Goal: Find specific page/section: Find specific page/section

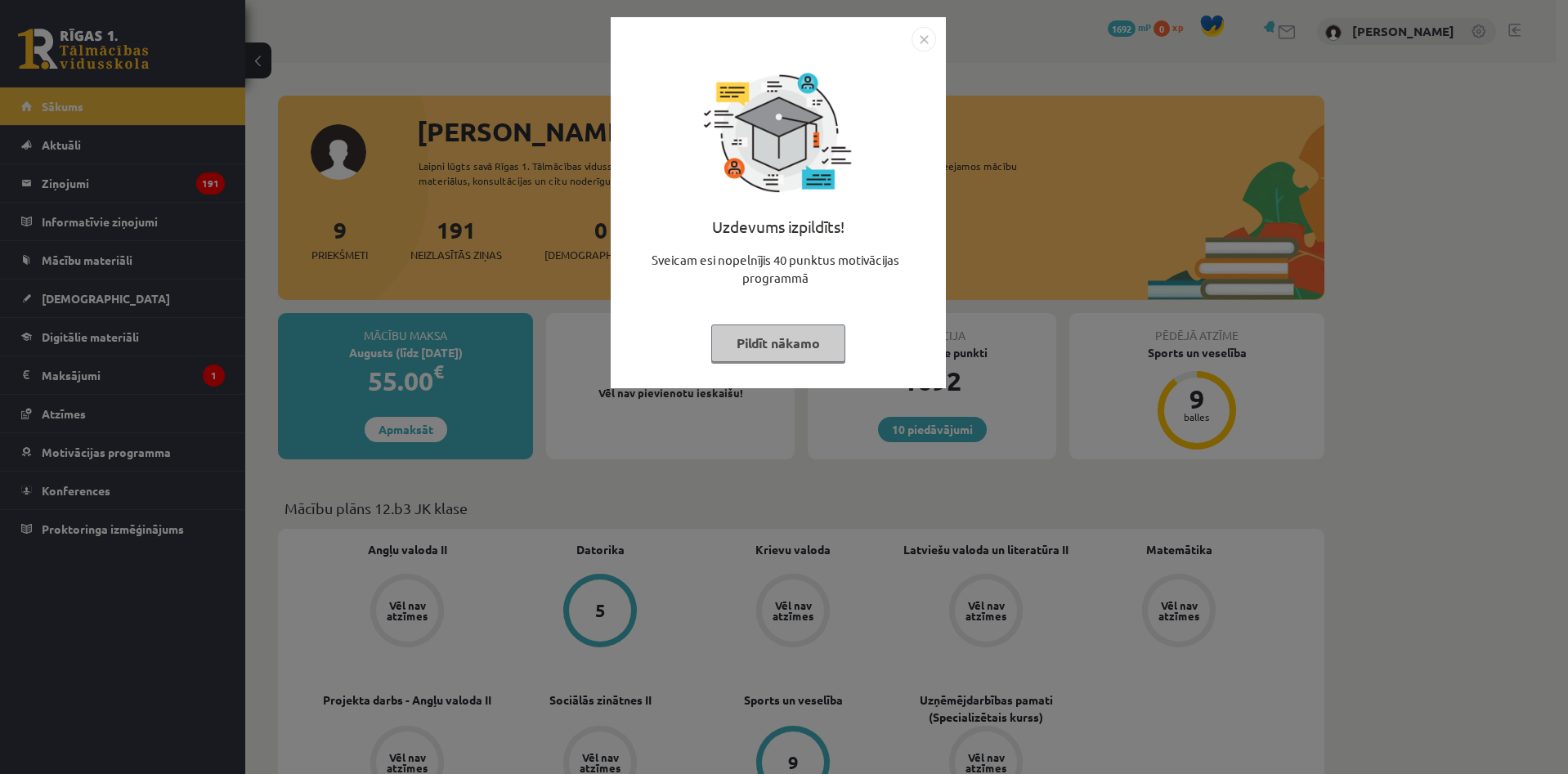
click at [366, 220] on div "Uzdevums izpildīts! Sveicam esi nopelnījis 40 punktus motivācijas programmā Pil…" at bounding box center [784, 387] width 1568 height 774
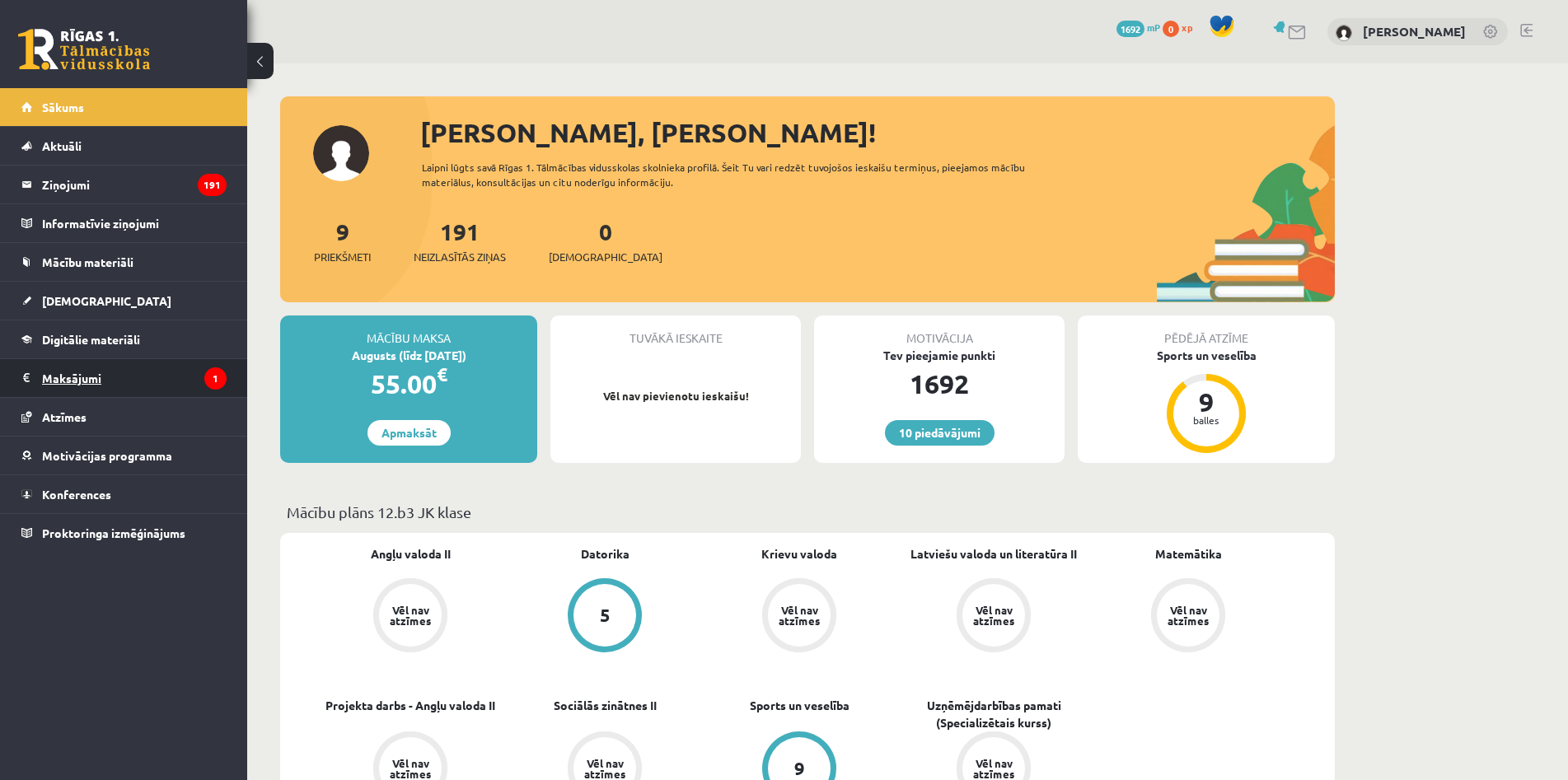
click at [91, 378] on legend "Maksājumi 1" at bounding box center [134, 378] width 184 height 38
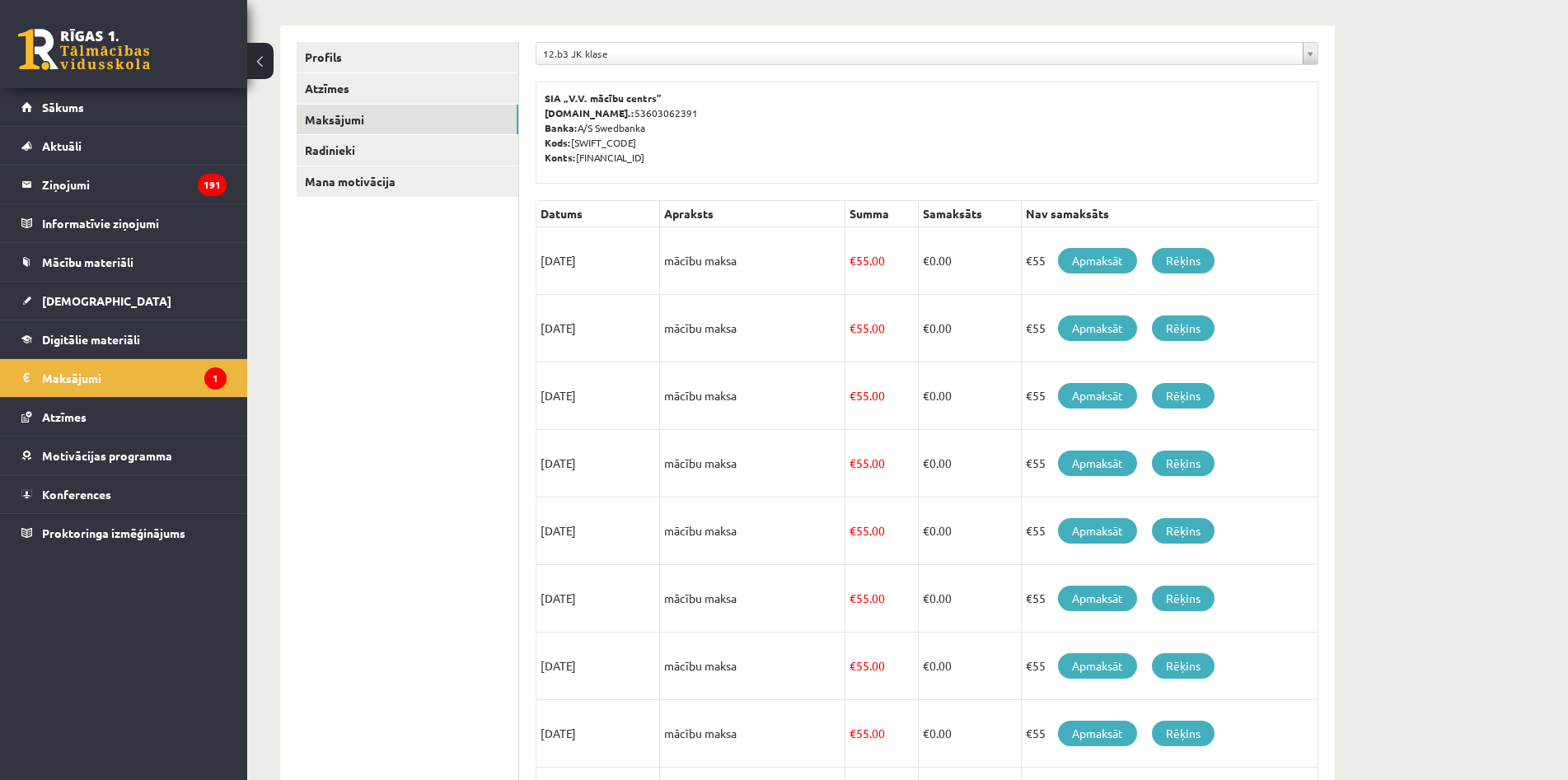
scroll to position [182, 0]
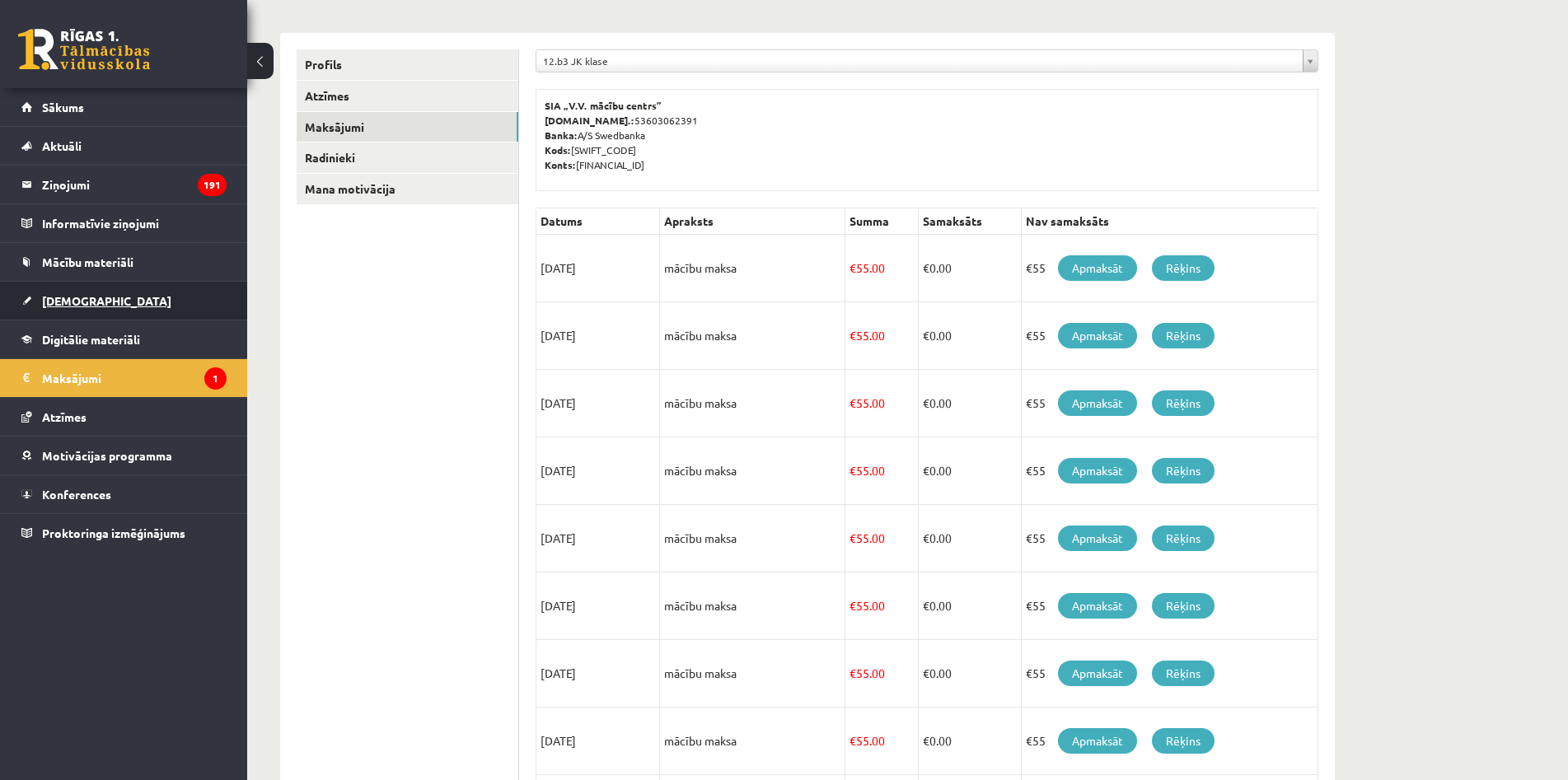
click at [70, 293] on link "[DEMOGRAPHIC_DATA]" at bounding box center [124, 301] width 205 height 38
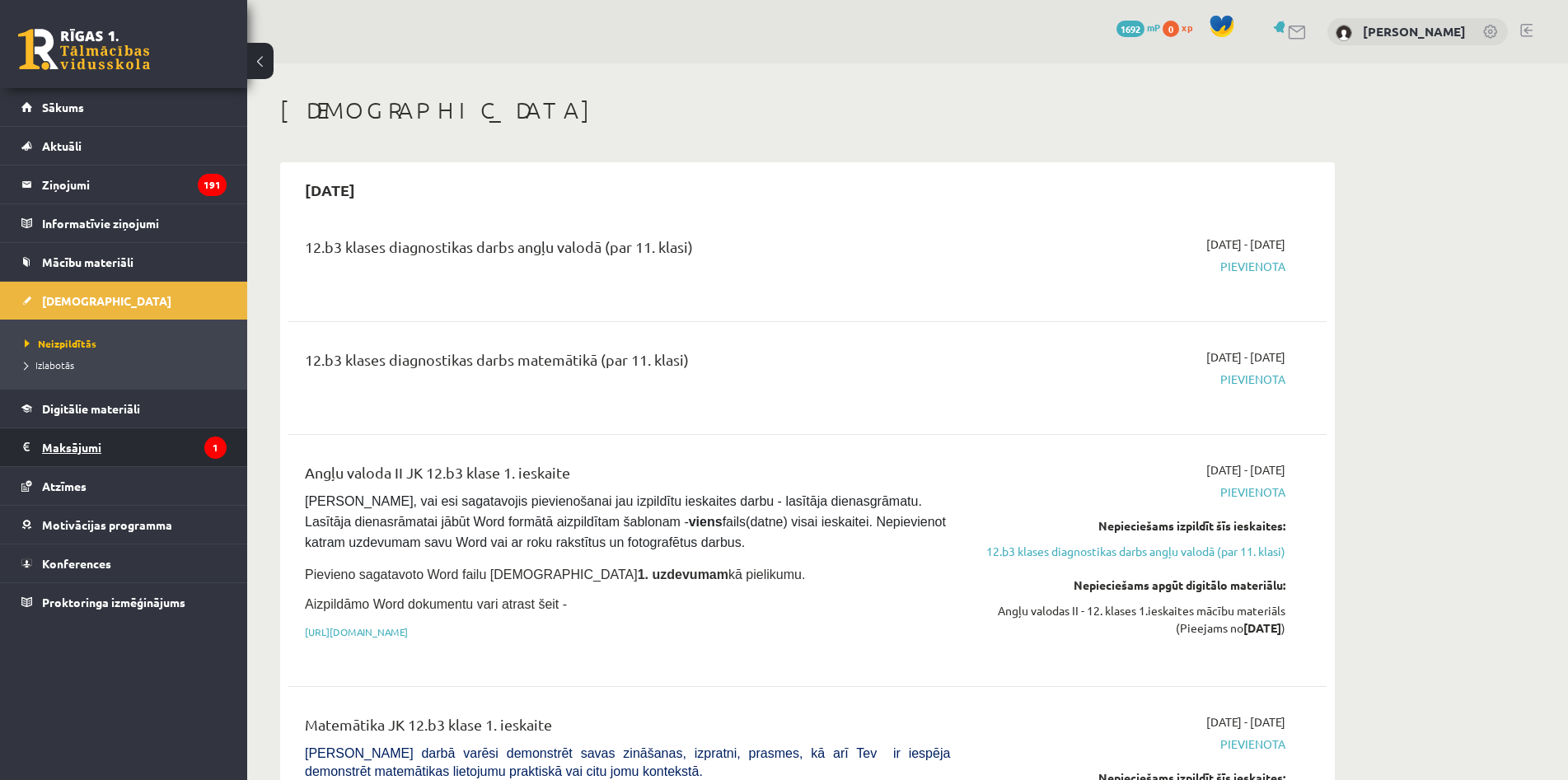
click at [86, 444] on legend "Maksājumi 1" at bounding box center [134, 448] width 184 height 38
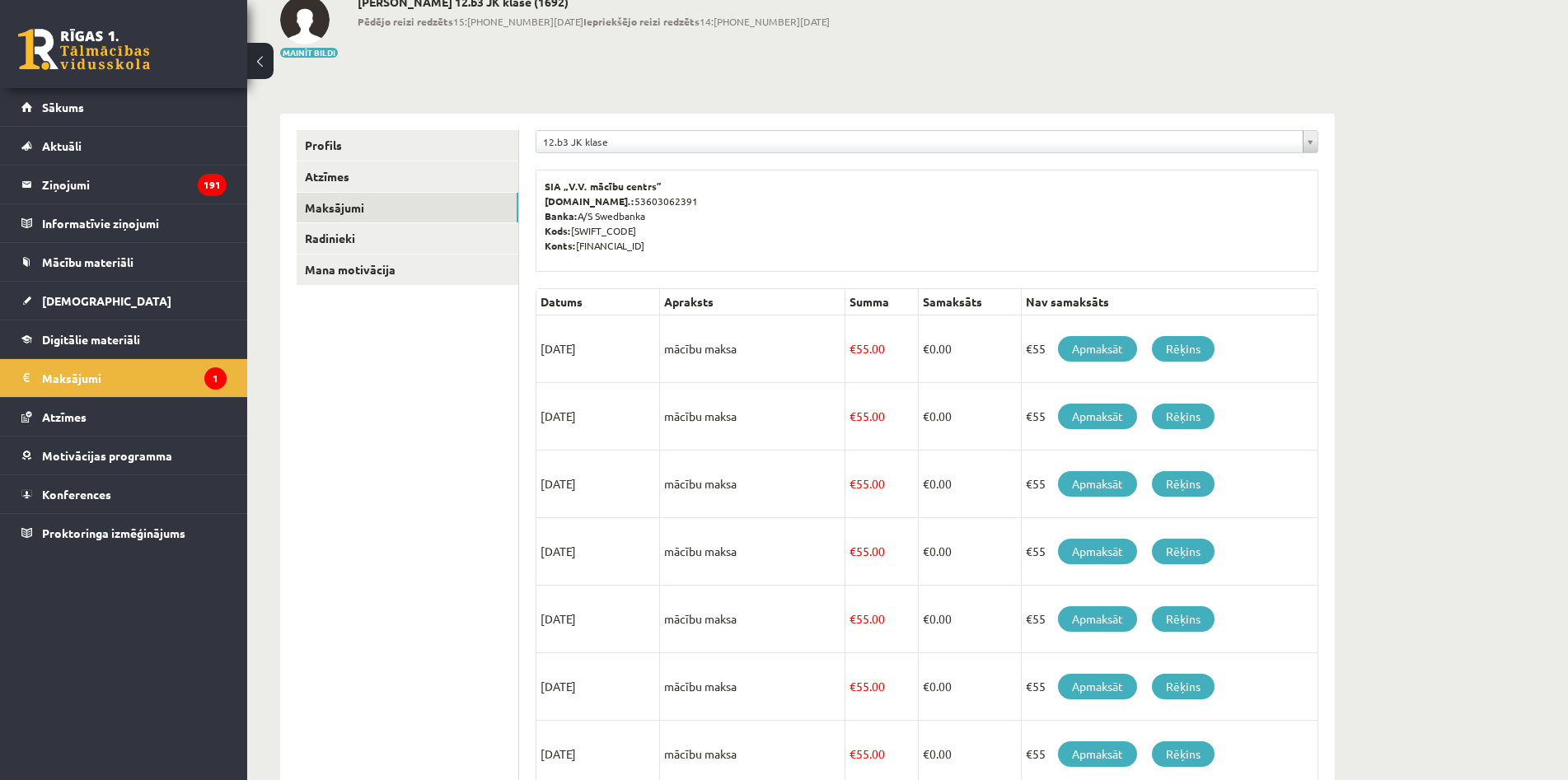
scroll to position [100, 0]
